Goal: Find specific page/section: Find specific page/section

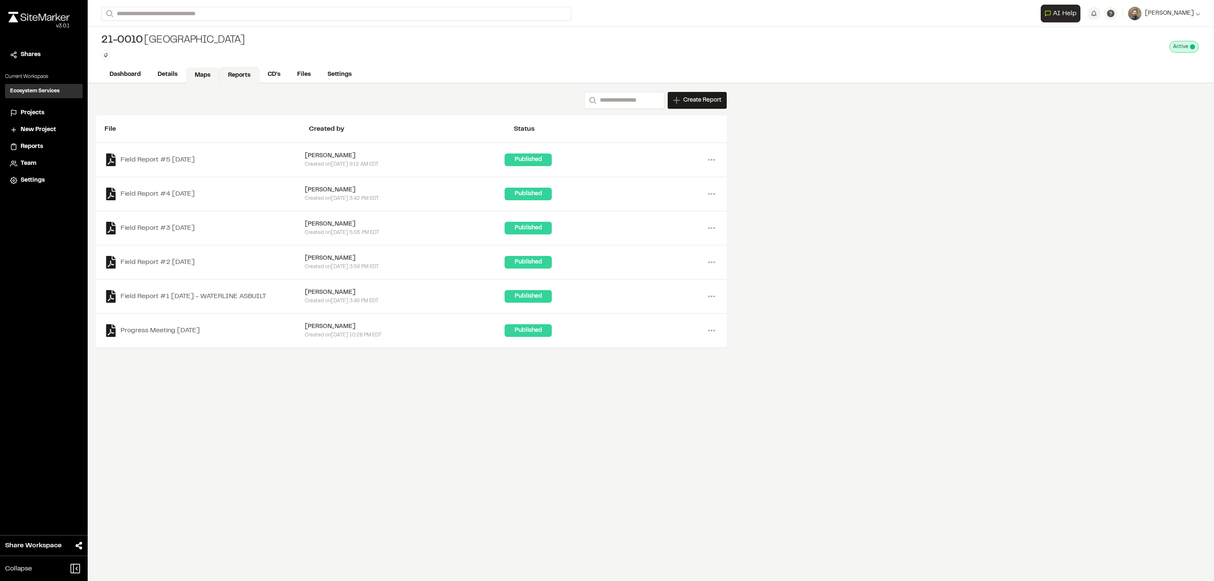
click at [199, 74] on link "Maps" at bounding box center [202, 75] width 33 height 16
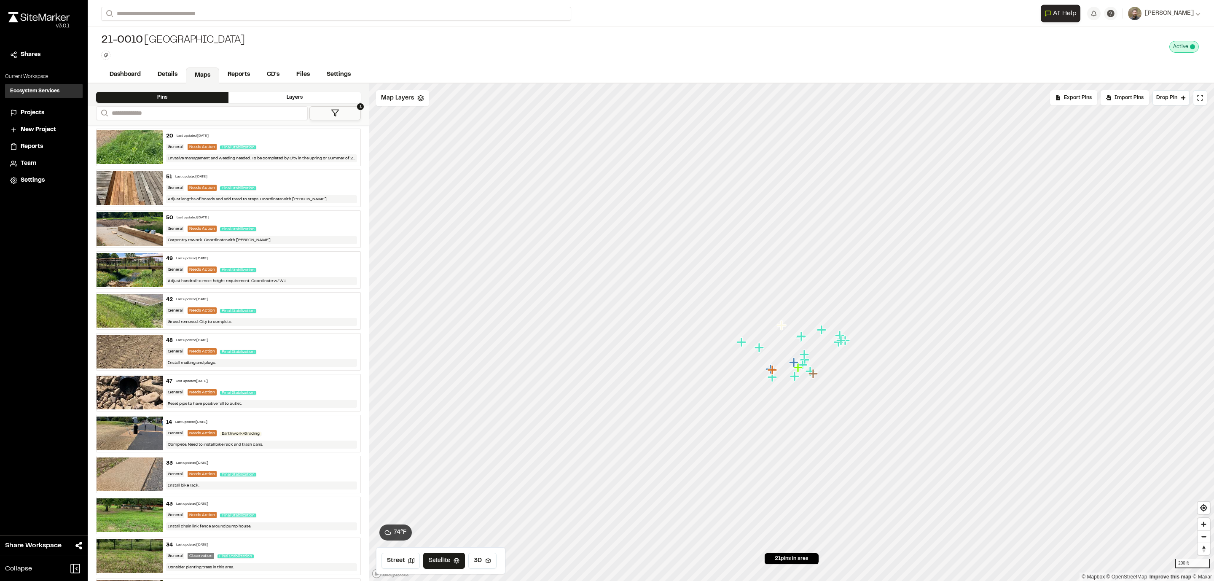
click at [347, 112] on button "1" at bounding box center [334, 113] width 51 height 14
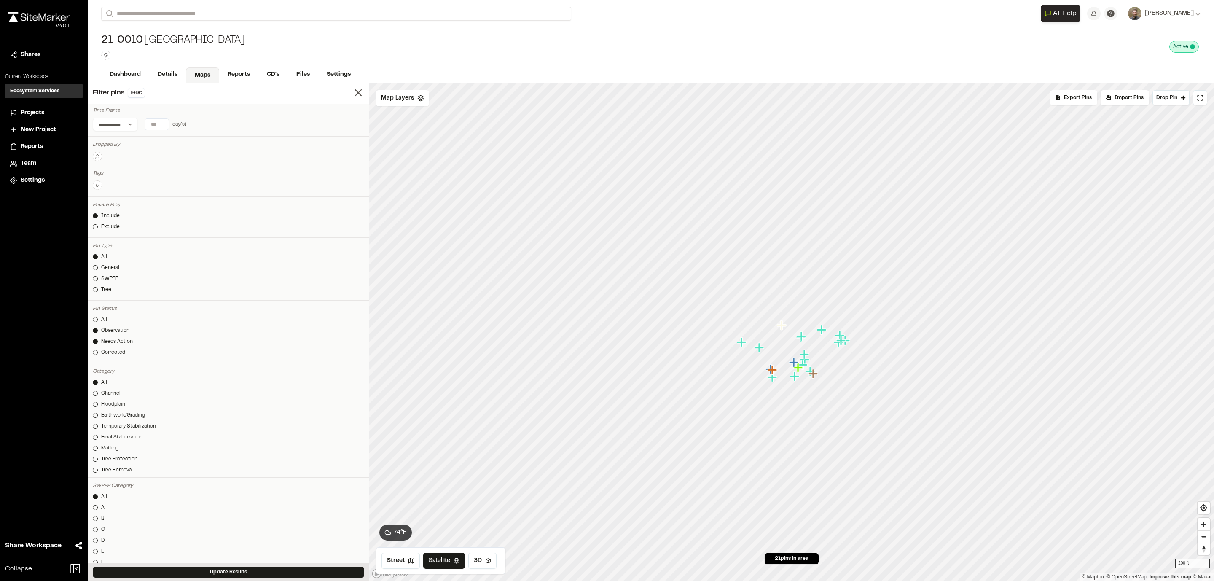
click at [94, 331] on div at bounding box center [95, 330] width 5 height 5
click at [437, 51] on div "21-0010 Loth Springs Type Enter or comma to add tag. Active Deactivate 21-0010 …" at bounding box center [651, 47] width 1126 height 40
click at [352, 87] on icon at bounding box center [358, 93] width 12 height 12
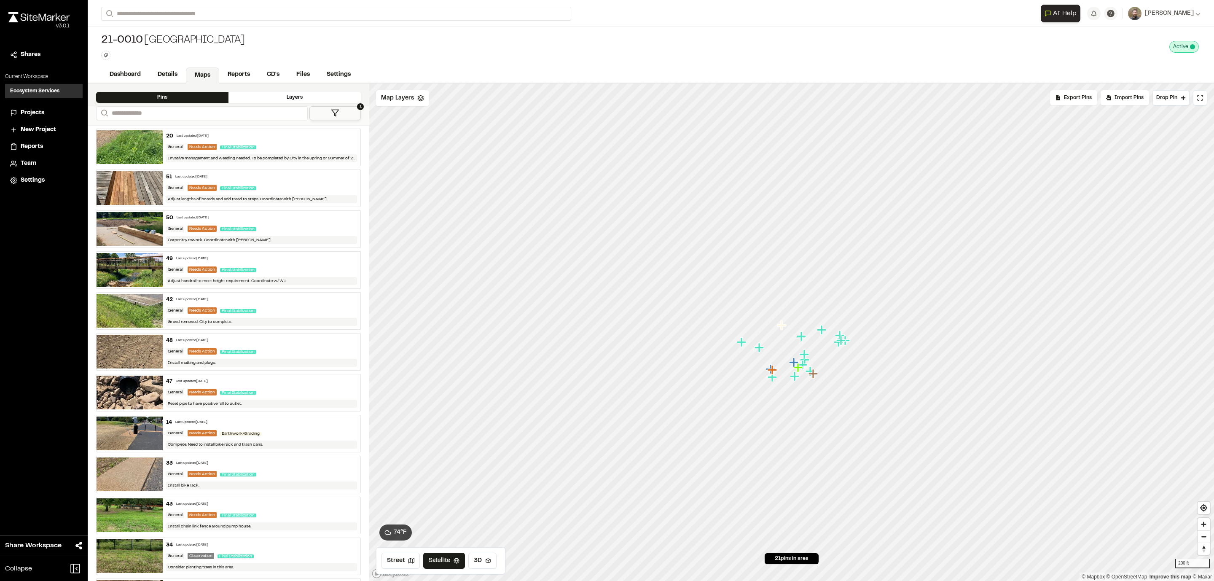
click at [362, 105] on span "1" at bounding box center [360, 106] width 7 height 7
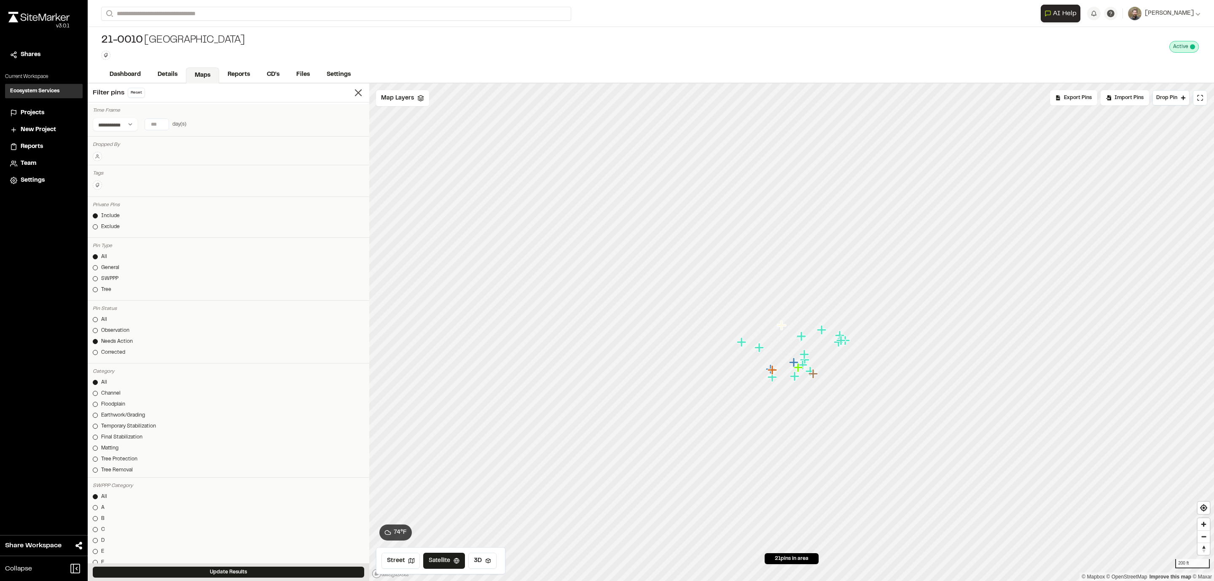
click at [96, 339] on div at bounding box center [95, 341] width 5 height 5
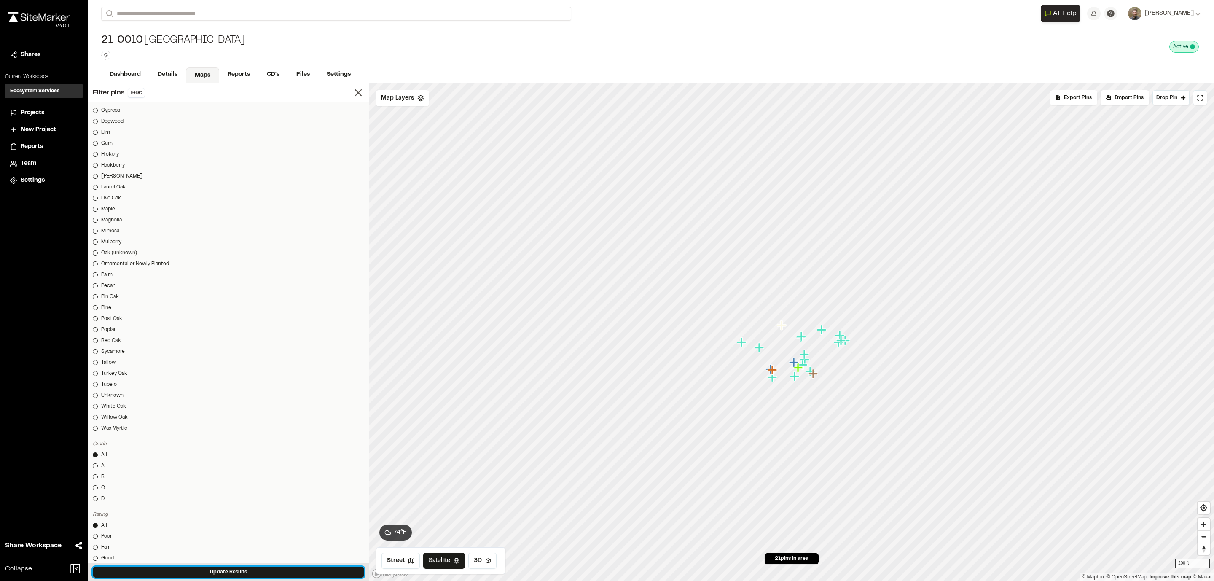
click at [263, 572] on button "Update Results" at bounding box center [228, 572] width 271 height 11
click at [439, 48] on div "21-0010 Loth Springs Type Enter or comma to add tag. Active Deactivate 21-0010 …" at bounding box center [651, 47] width 1126 height 40
click at [352, 90] on icon at bounding box center [358, 93] width 12 height 12
